Goal: Find specific page/section: Find specific page/section

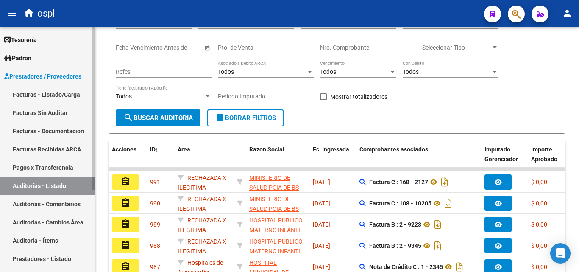
click at [32, 102] on link "Facturas - Listado/Carga" at bounding box center [47, 94] width 95 height 18
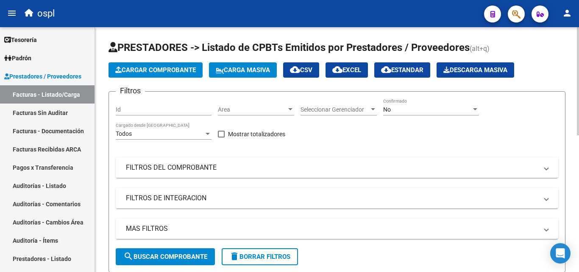
click at [301, 176] on mat-expansion-panel-header "FILTROS DEL COMPROBANTE" at bounding box center [337, 167] width 443 height 20
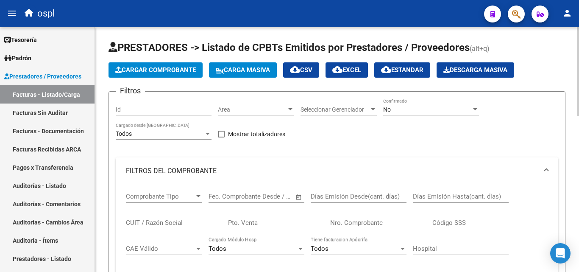
click at [368, 224] on input "Nro. Comprobante" at bounding box center [378, 223] width 96 height 8
type input "9679"
click at [345, 150] on div "Filtros Id Area Area Seleccionar Gerenciador Seleccionar Gerenciador No Confirm…" at bounding box center [337, 232] width 443 height 268
click at [412, 110] on div "No" at bounding box center [427, 109] width 88 height 7
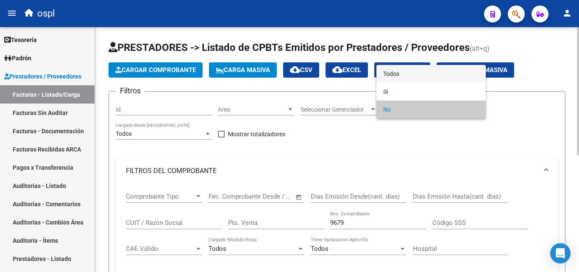
click at [405, 74] on span "Todos" at bounding box center [431, 74] width 96 height 18
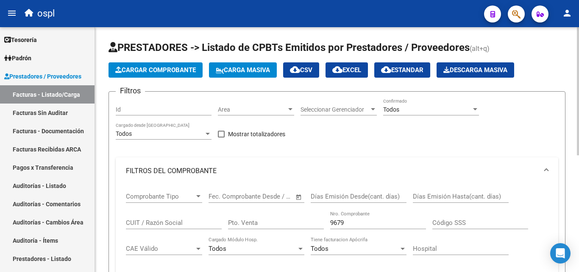
click at [375, 148] on div "Filtros Id Area Area Seleccionar Gerenciador Seleccionar Gerenciador Todos Conf…" at bounding box center [337, 232] width 443 height 268
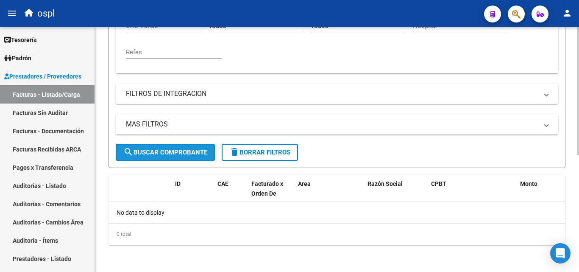
click at [184, 153] on span "search Buscar Comprobante" at bounding box center [165, 152] width 84 height 8
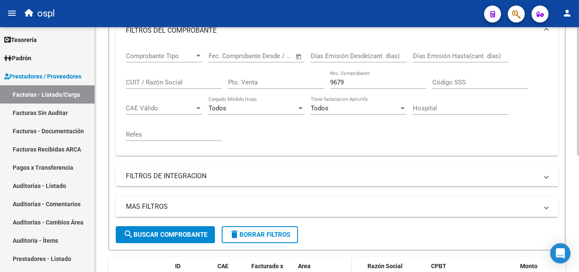
scroll to position [138, 0]
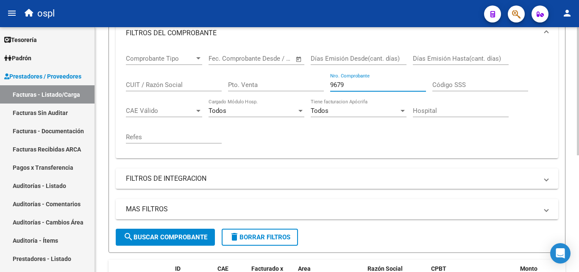
drag, startPoint x: 355, startPoint y: 88, endPoint x: 307, endPoint y: 86, distance: 47.6
click at [309, 86] on div "Comprobante Tipo Comprobante Tipo Start date – End date Fec. Comprobante Desde …" at bounding box center [337, 99] width 422 height 105
type input "11235"
click at [313, 125] on div "Todos Tiene facturacion Apócrifa" at bounding box center [359, 112] width 96 height 26
drag, startPoint x: 361, startPoint y: 86, endPoint x: 301, endPoint y: 84, distance: 59.8
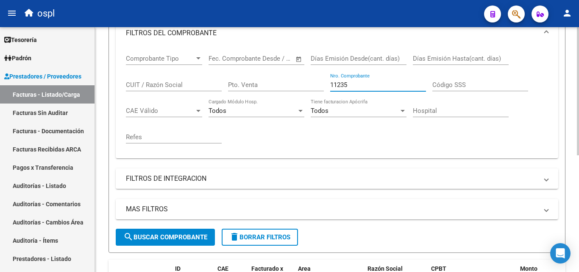
click at [301, 84] on div "Comprobante Tipo Comprobante Tipo Start date – End date Fec. Comprobante Desde …" at bounding box center [337, 99] width 422 height 105
type input "10996"
click at [318, 140] on div "Comprobante Tipo Comprobante Tipo Start date – End date Fec. Comprobante Desde …" at bounding box center [337, 99] width 422 height 105
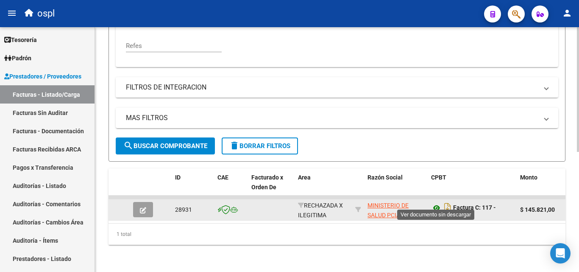
click at [437, 203] on icon at bounding box center [436, 208] width 11 height 10
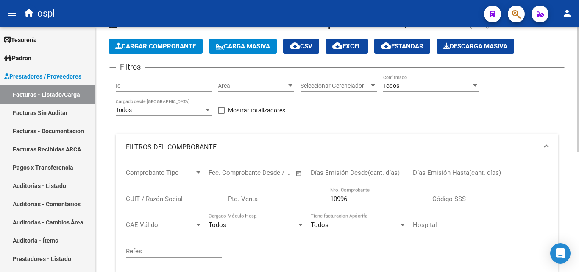
scroll to position [109, 0]
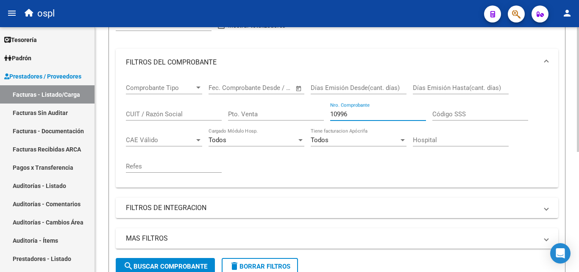
drag, startPoint x: 373, startPoint y: 112, endPoint x: 285, endPoint y: 113, distance: 87.8
click at [285, 113] on div "Comprobante Tipo Comprobante Tipo Start date – End date Fec. Comprobante Desde …" at bounding box center [337, 128] width 422 height 105
type input "11146"
click at [304, 162] on div "Comprobante Tipo Comprobante Tipo Start date – End date Fec. Comprobante Desde …" at bounding box center [337, 128] width 422 height 105
drag, startPoint x: 353, startPoint y: 116, endPoint x: 309, endPoint y: 121, distance: 44.8
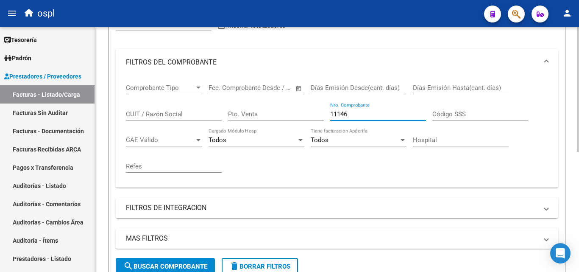
click at [309, 121] on div "Comprobante Tipo Comprobante Tipo Start date – End date Fec. Comprobante Desde …" at bounding box center [337, 128] width 422 height 105
type input "10777"
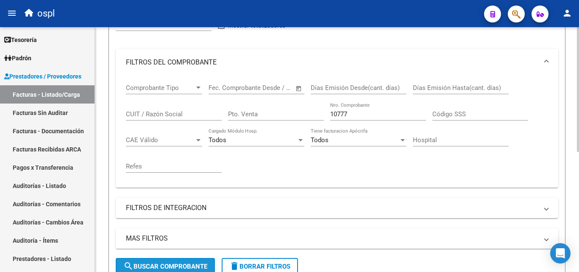
click at [199, 265] on span "search Buscar Comprobante" at bounding box center [165, 267] width 84 height 8
click at [291, 162] on div "Comprobante Tipo Comprobante Tipo Start date – End date Fec. Comprobante Desde …" at bounding box center [337, 128] width 422 height 105
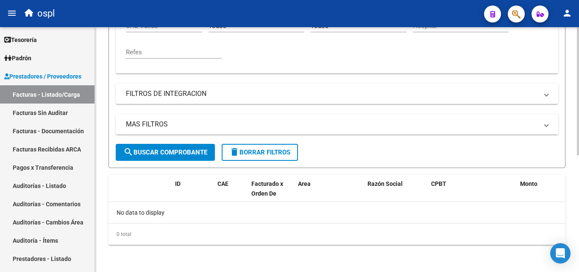
scroll to position [95, 0]
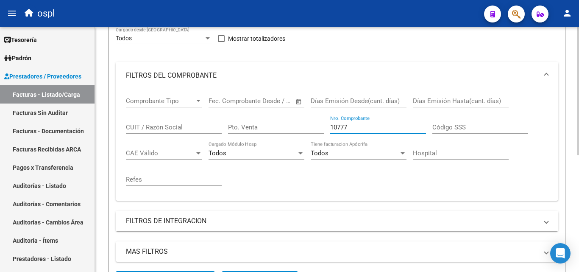
drag, startPoint x: 352, startPoint y: 129, endPoint x: 321, endPoint y: 130, distance: 31.4
click at [321, 130] on div "Comprobante Tipo Comprobante Tipo Start date – End date Fec. Comprobante Desde …" at bounding box center [337, 141] width 422 height 105
type input "10746"
click at [316, 185] on div "Comprobante Tipo Comprobante Tipo Start date – End date Fec. Comprobante Desde …" at bounding box center [337, 141] width 422 height 105
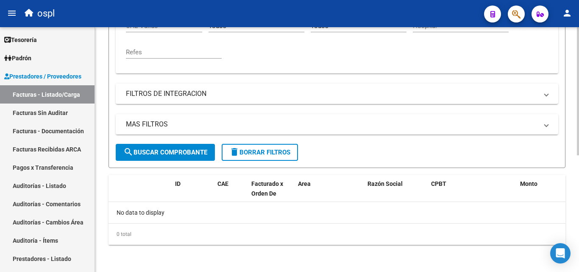
click at [181, 155] on span "search Buscar Comprobante" at bounding box center [165, 152] width 84 height 8
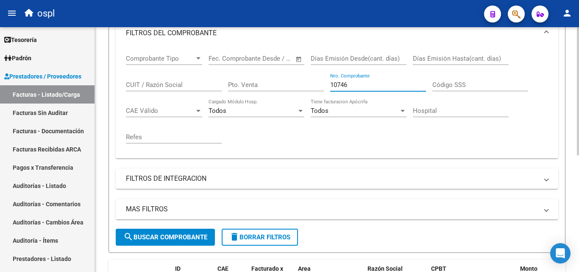
drag, startPoint x: 350, startPoint y: 87, endPoint x: 307, endPoint y: 87, distance: 43.3
click at [307, 87] on div "Comprobante Tipo Comprobante Tipo Start date – End date Fec. Comprobante Desde …" at bounding box center [337, 99] width 422 height 105
type input "10529"
click at [347, 136] on div "Comprobante Tipo Comprobante Tipo Start date – End date Fec. Comprobante Desde …" at bounding box center [337, 99] width 422 height 105
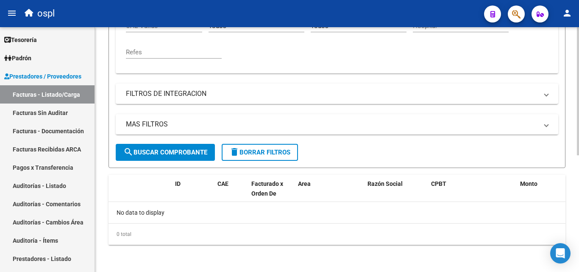
click at [168, 155] on span "search Buscar Comprobante" at bounding box center [165, 152] width 84 height 8
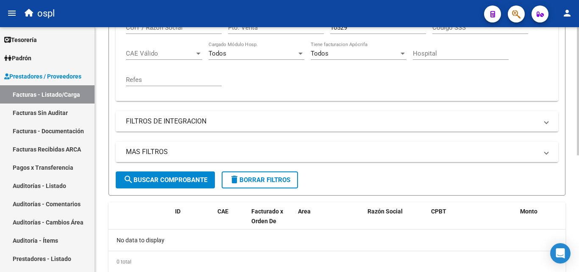
scroll to position [180, 0]
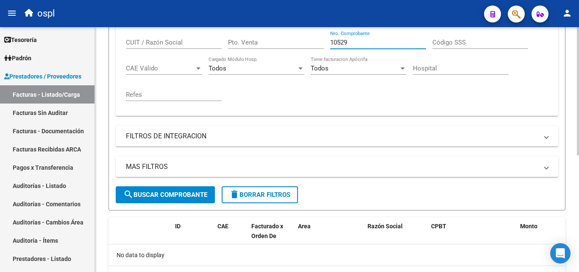
drag, startPoint x: 353, startPoint y: 44, endPoint x: 321, endPoint y: 50, distance: 32.9
click at [321, 50] on div "Comprobante Tipo Comprobante Tipo Start date – End date Fec. Comprobante Desde …" at bounding box center [337, 56] width 422 height 105
type input "10429"
drag, startPoint x: 354, startPoint y: 46, endPoint x: 317, endPoint y: 46, distance: 37.3
click at [317, 46] on div "Comprobante Tipo Comprobante Tipo Start date – End date Fec. Comprobante Desde …" at bounding box center [337, 56] width 422 height 105
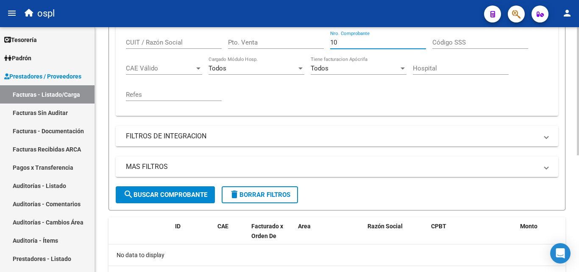
type input "1"
type input "9908"
